Goal: Task Accomplishment & Management: Complete application form

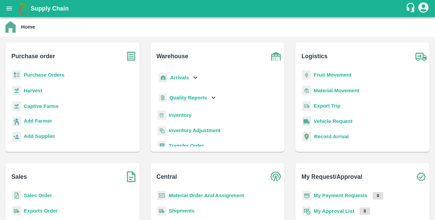
click at [42, 197] on b "Sales Order" at bounding box center [38, 194] width 28 height 5
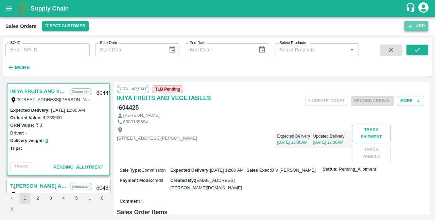
click at [411, 27] on icon "button" at bounding box center [410, 26] width 6 height 6
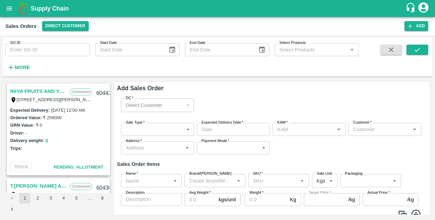
type input "S K VISWA TEJA"
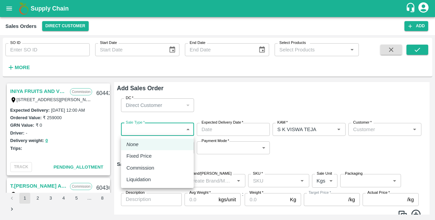
click at [162, 129] on body "Supply Chain Sales Orders Direct Customer Add SO ID SO ID Start Date Start Date…" at bounding box center [217, 110] width 435 height 220
click at [146, 152] on p "Fixed Price" at bounding box center [139, 155] width 25 height 7
type input "1"
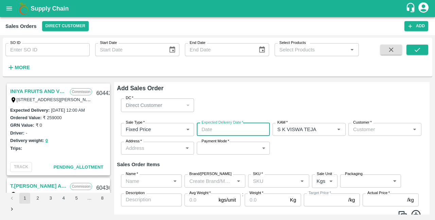
type input "DD/MM/YYYY hh:mm aa"
click at [210, 130] on input "DD/MM/YYYY hh:mm aa" at bounding box center [231, 129] width 68 height 13
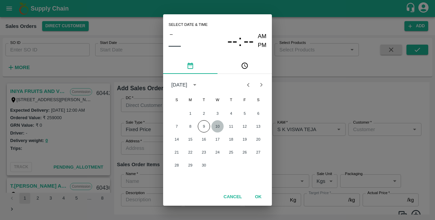
click at [219, 125] on button "10" at bounding box center [218, 126] width 12 height 12
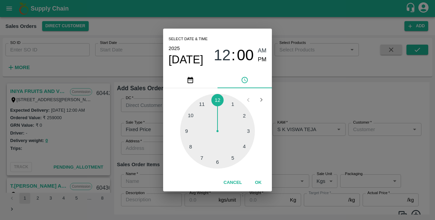
click at [234, 184] on button "Cancel" at bounding box center [233, 183] width 24 height 12
type input "DD/MM/YYYY hh:mm aa"
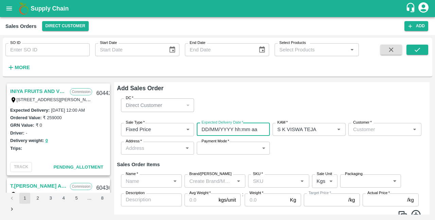
click at [224, 127] on input "DD/MM/YYYY hh:mm aa" at bounding box center [231, 129] width 68 height 13
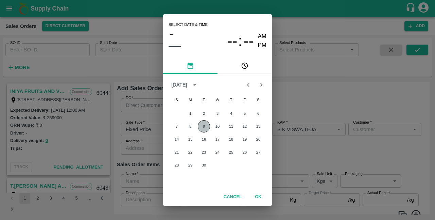
click at [204, 128] on button "9" at bounding box center [204, 126] width 12 height 12
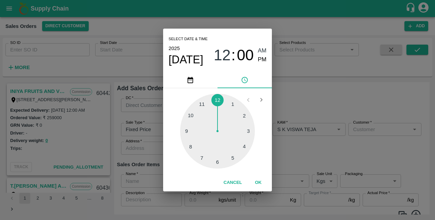
click at [194, 114] on div at bounding box center [217, 131] width 75 height 75
click at [263, 59] on span "PM" at bounding box center [262, 59] width 9 height 9
type input "[DATE] 10:00 PM"
click at [258, 182] on button "OK" at bounding box center [259, 183] width 22 height 12
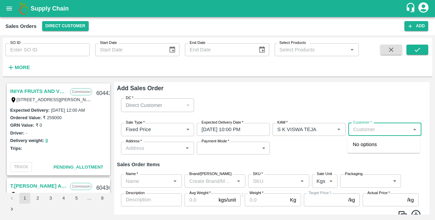
click at [377, 127] on input "Customer   *" at bounding box center [380, 129] width 58 height 9
click at [376, 145] on p "[PERSON_NAME] FRUIT SUPPLIER" at bounding box center [384, 147] width 62 height 15
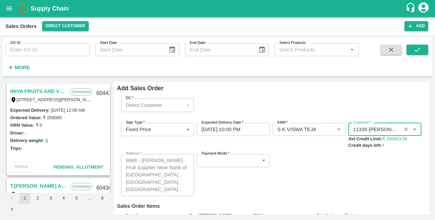
type input "11335-[PERSON_NAME] FRUIT SUPPLIER"
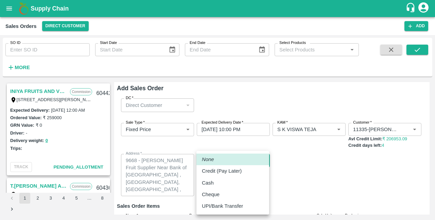
click at [242, 158] on body "Supply Chain Sales Orders Direct Customer Add SO ID SO ID Start Date Start Date…" at bounding box center [217, 110] width 435 height 220
click at [237, 172] on p "Credit (Pay Later)" at bounding box center [222, 170] width 40 height 7
type input "credit"
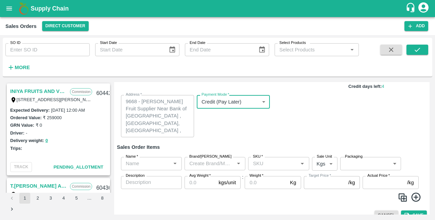
scroll to position [63, 0]
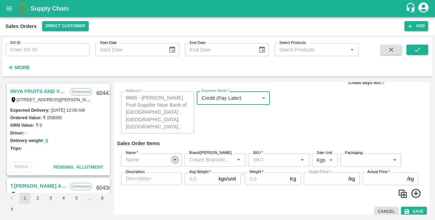
click at [174, 161] on icon "Open" at bounding box center [174, 159] width 7 height 7
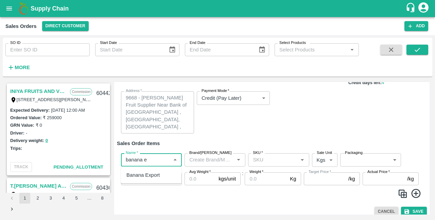
click at [154, 176] on div "Banana Export" at bounding box center [143, 174] width 33 height 7
type input "Banana Export"
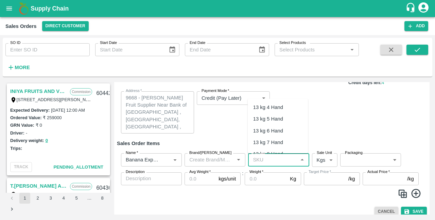
click at [276, 158] on input "SKU   *" at bounding box center [273, 159] width 46 height 9
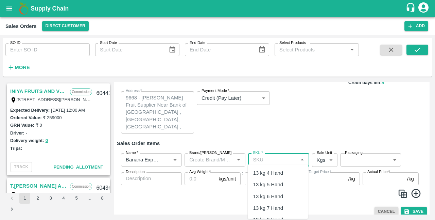
scroll to position [69, 0]
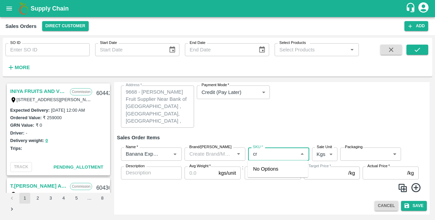
type input "c"
